Goal: Transaction & Acquisition: Purchase product/service

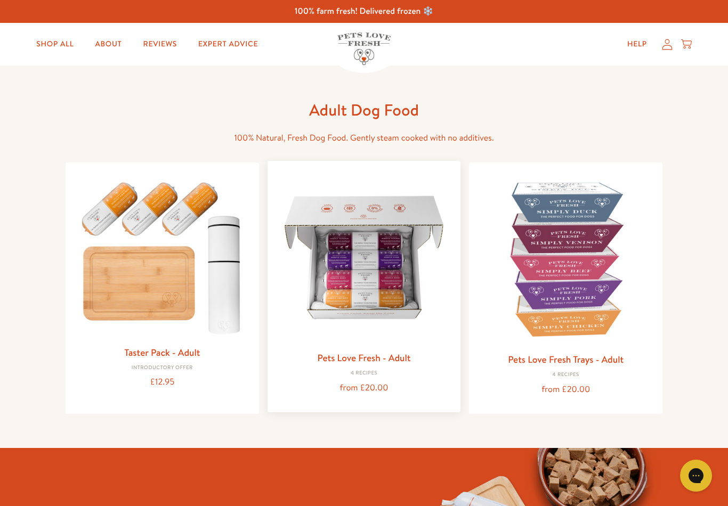
click at [353, 284] on img at bounding box center [364, 258] width 176 height 176
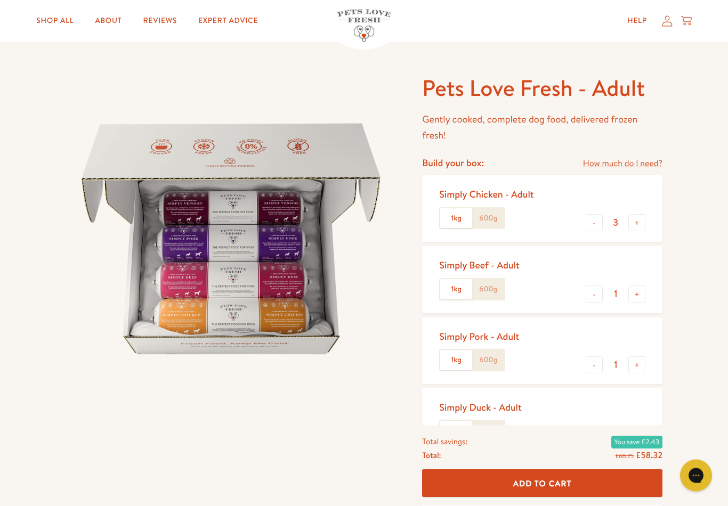
scroll to position [19, 0]
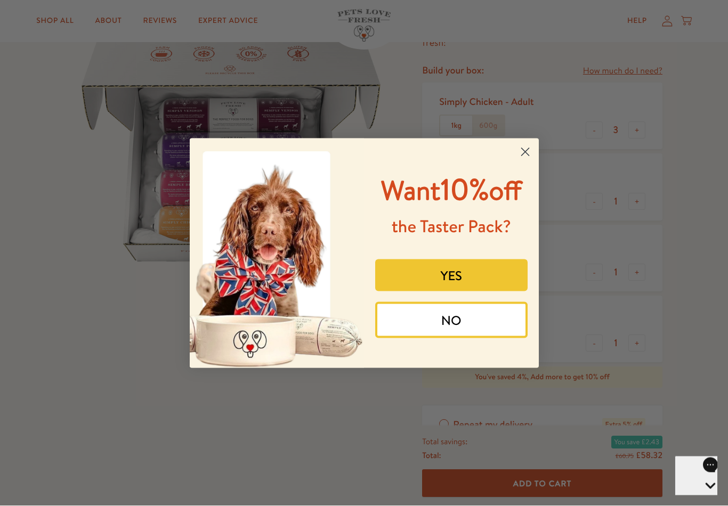
click at [534, 150] on circle "Close dialog" at bounding box center [525, 152] width 18 height 18
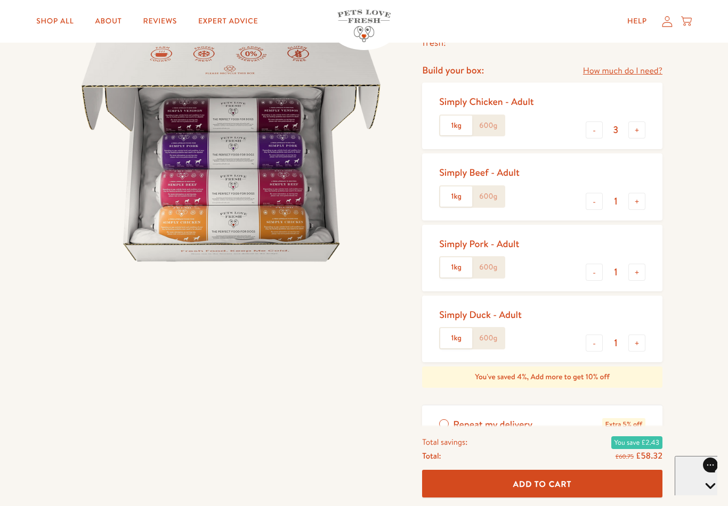
click at [496, 333] on label "600g" at bounding box center [488, 338] width 32 height 20
click at [0, 0] on input "600g" at bounding box center [0, 0] width 0 height 0
click at [638, 338] on button "+" at bounding box center [637, 343] width 17 height 17
click at [639, 344] on button "+" at bounding box center [637, 343] width 17 height 17
click at [639, 340] on button "+" at bounding box center [637, 343] width 17 height 17
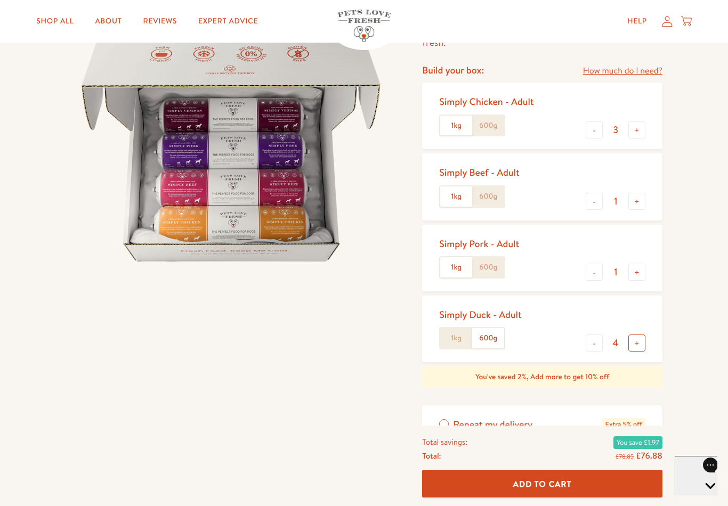
click at [636, 347] on button "+" at bounding box center [637, 343] width 17 height 17
click at [638, 344] on button "+" at bounding box center [637, 343] width 17 height 17
type input "6"
click at [598, 269] on button "-" at bounding box center [594, 272] width 17 height 17
type input "0"
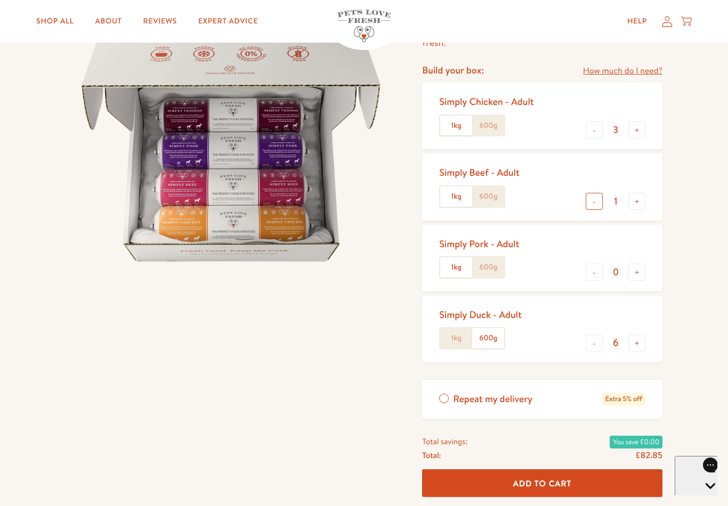
click at [598, 198] on button "-" at bounding box center [594, 201] width 17 height 17
type input "0"
click at [597, 126] on button "-" at bounding box center [594, 130] width 17 height 17
click at [593, 132] on button "-" at bounding box center [594, 130] width 17 height 17
click at [596, 132] on button "-" at bounding box center [594, 130] width 17 height 17
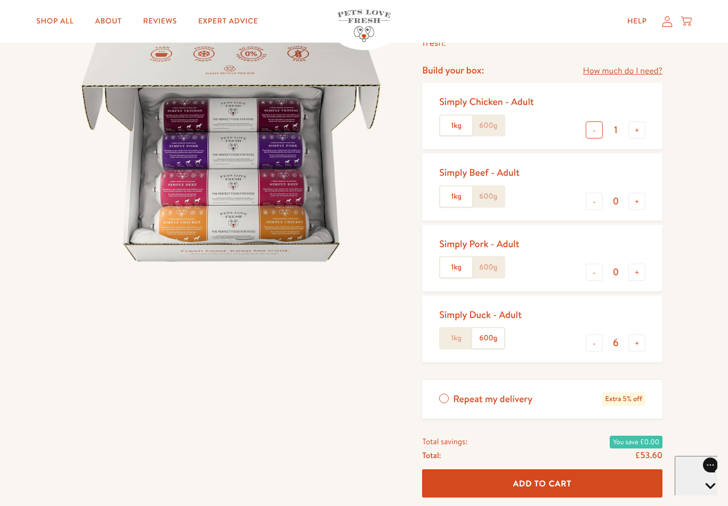
type input "0"
click at [642, 342] on button "+" at bounding box center [637, 343] width 17 height 17
click at [641, 343] on button "+" at bounding box center [637, 343] width 17 height 17
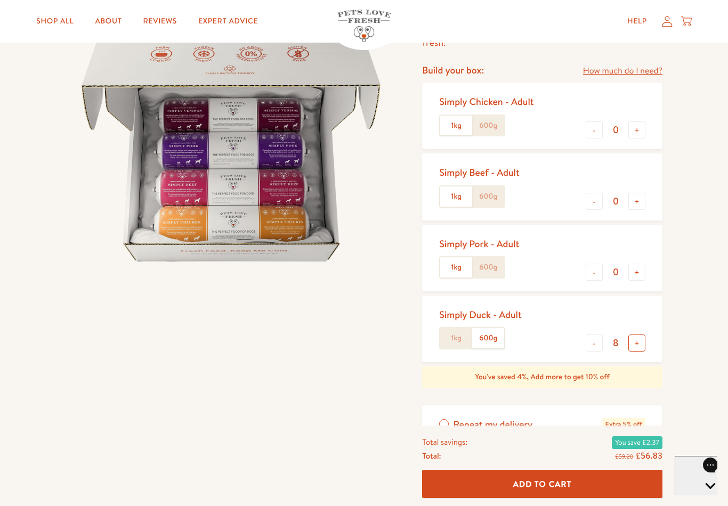
click at [641, 341] on button "+" at bounding box center [637, 343] width 17 height 17
click at [599, 344] on button "-" at bounding box center [594, 343] width 17 height 17
click at [592, 347] on button "-" at bounding box center [594, 343] width 17 height 17
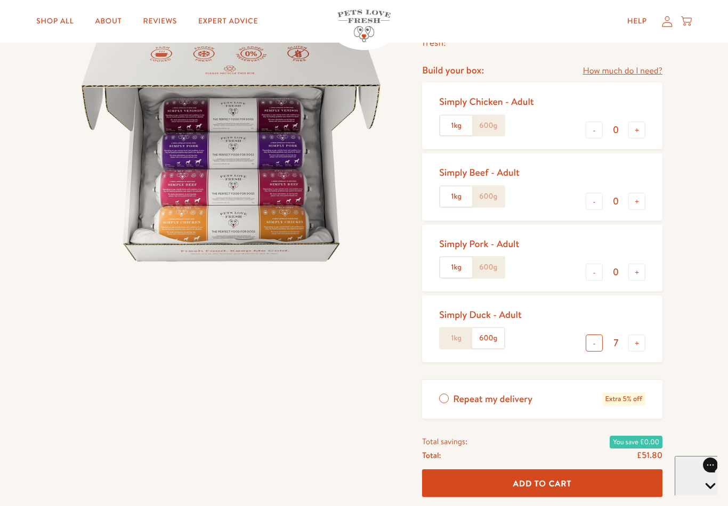
click at [596, 347] on button "-" at bounding box center [594, 343] width 17 height 17
type input "6"
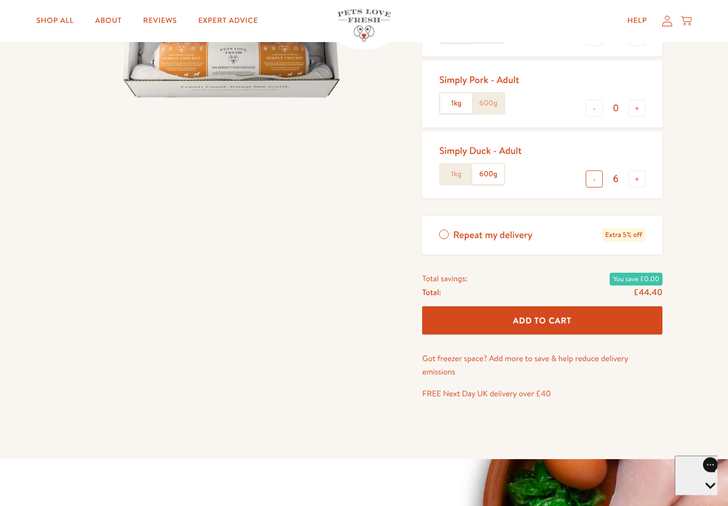
scroll to position [283, 0]
click at [563, 315] on span "Add To Cart" at bounding box center [542, 320] width 59 height 11
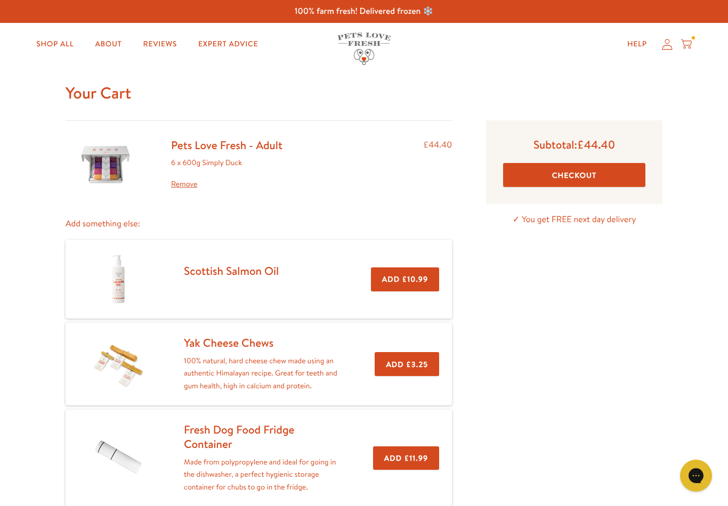
click at [411, 367] on button "Add £3.25" at bounding box center [407, 364] width 65 height 24
click at [406, 460] on button "Add £11.99" at bounding box center [406, 459] width 66 height 24
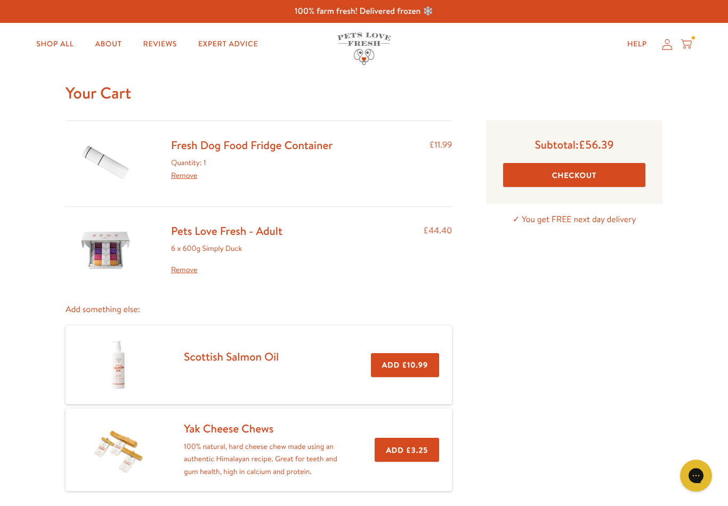
click at [598, 170] on button "Checkout" at bounding box center [574, 175] width 142 height 24
